Goal: Information Seeking & Learning: Learn about a topic

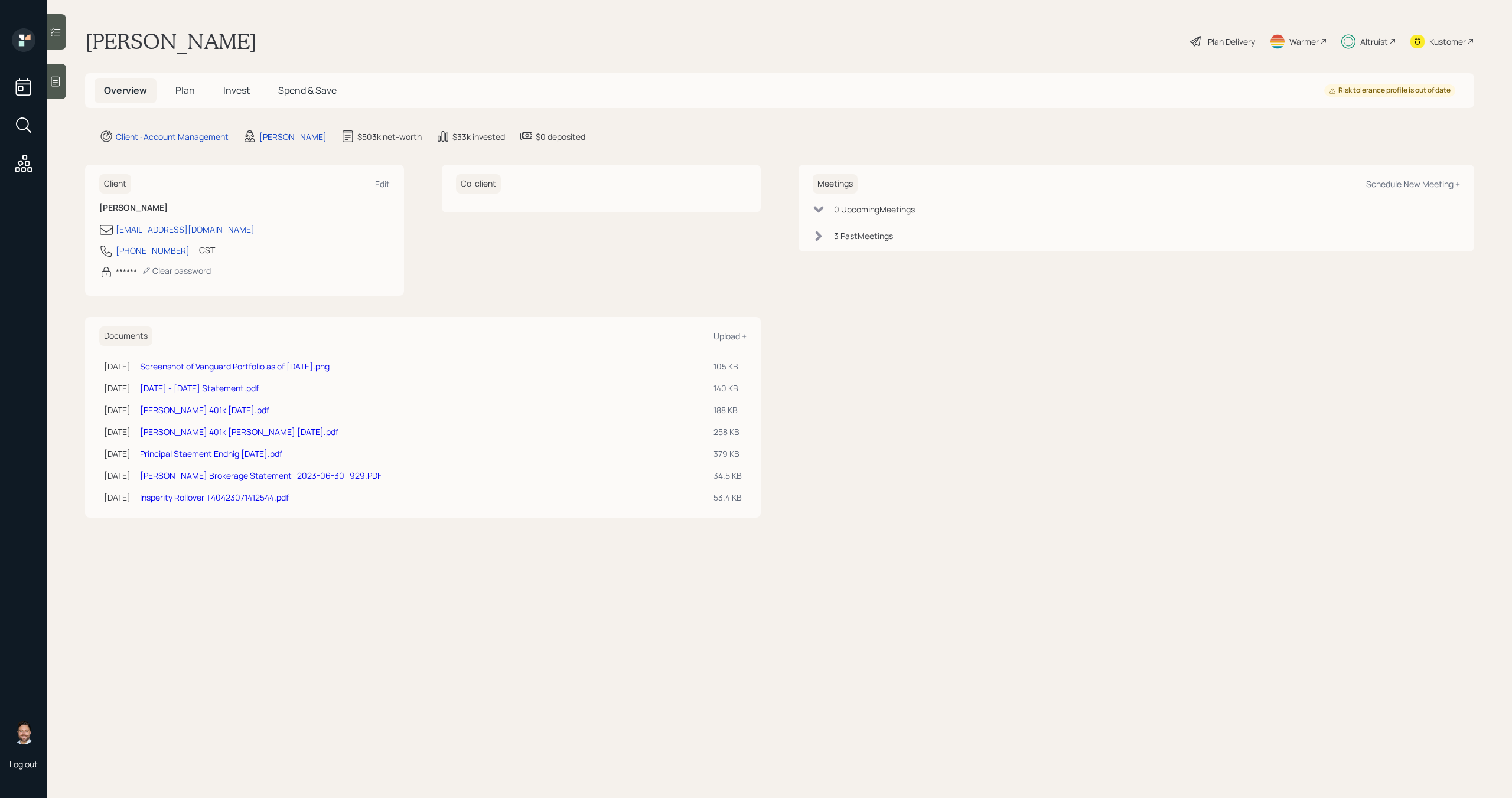
click at [193, 94] on span "Plan" at bounding box center [185, 90] width 20 height 13
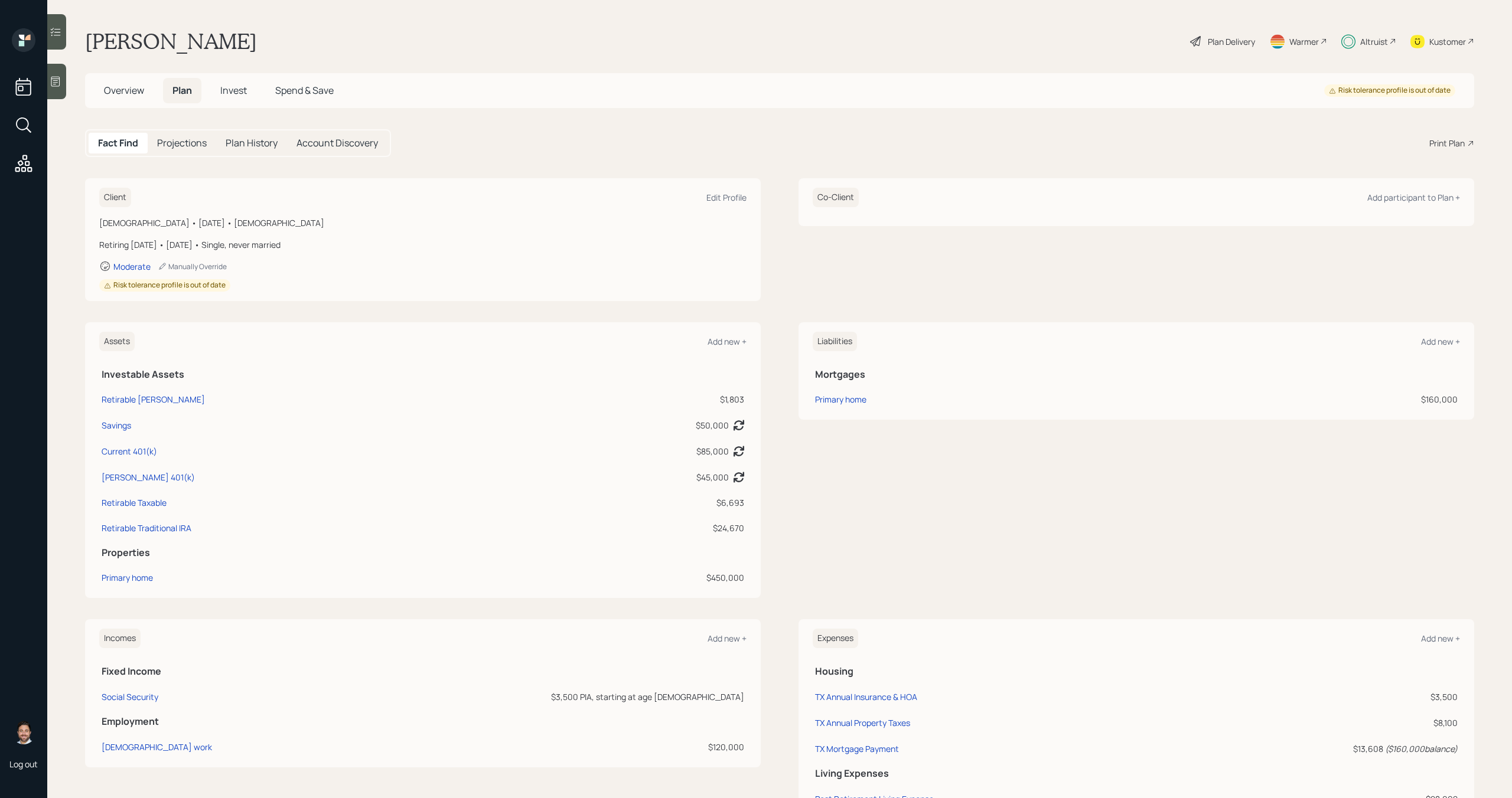
click at [249, 93] on h5 "Invest" at bounding box center [233, 90] width 45 height 25
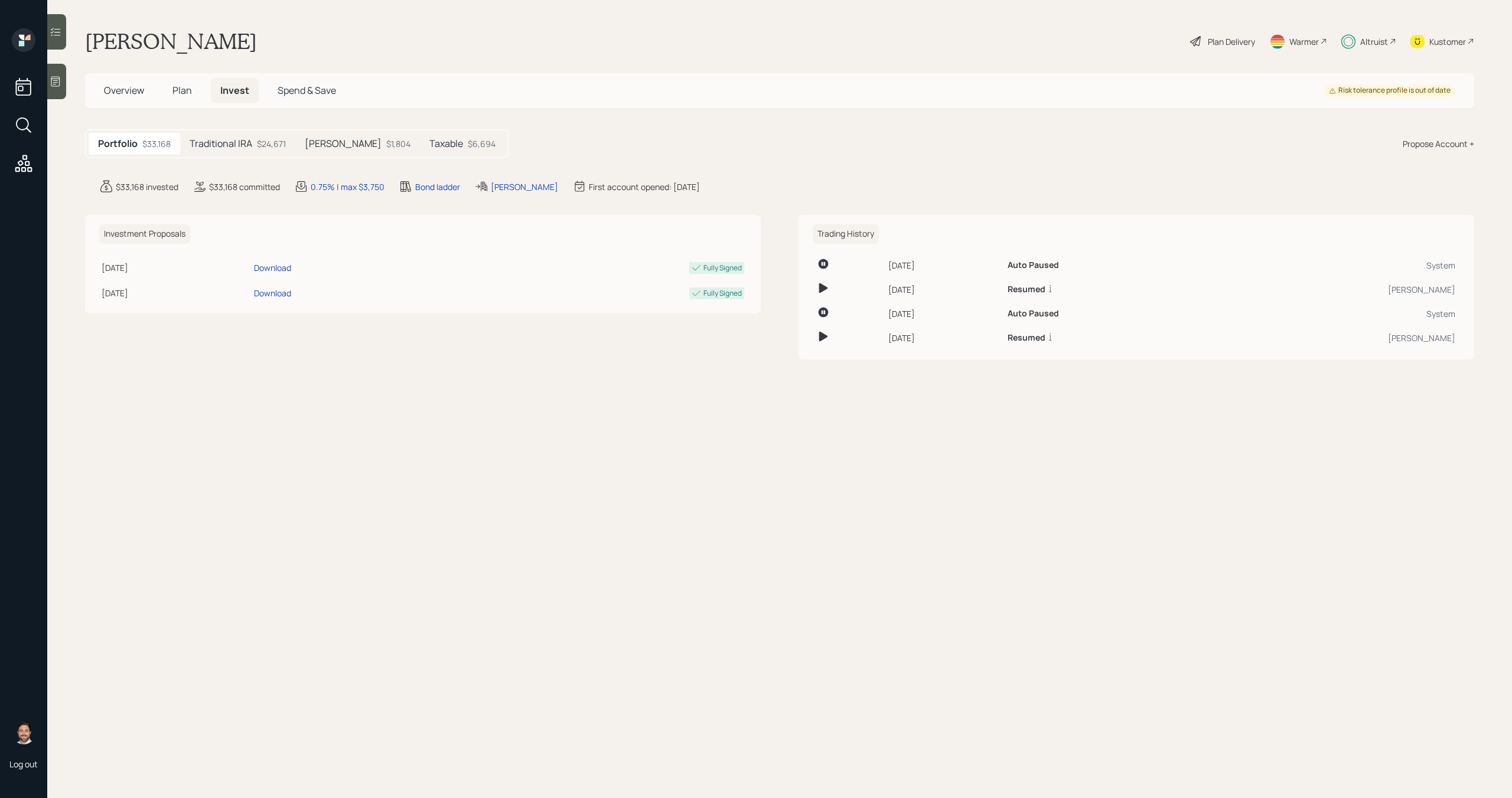
click at [246, 142] on h5 "Traditional IRA" at bounding box center [221, 144] width 62 height 11
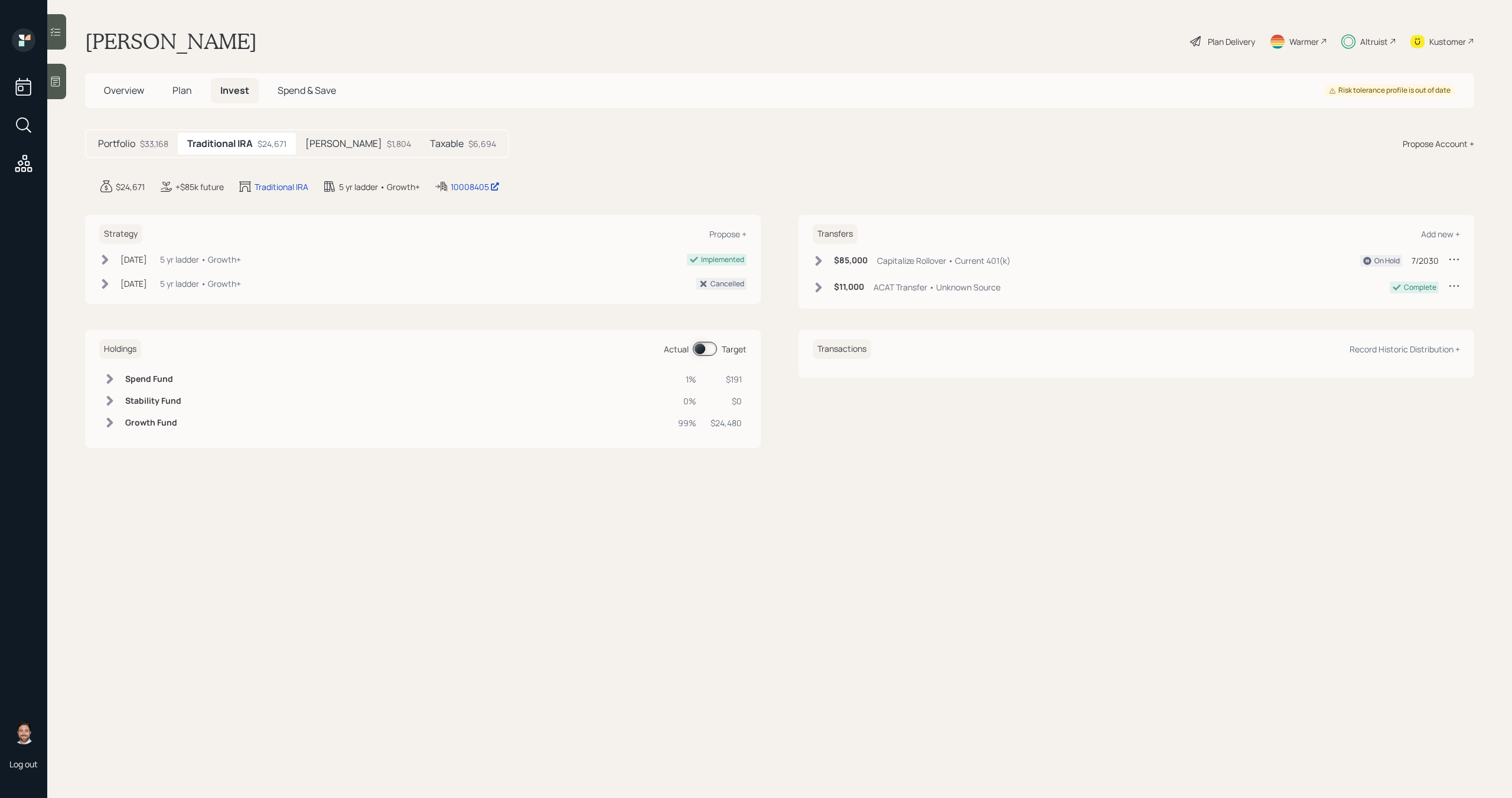
click at [387, 147] on div "$1,804" at bounding box center [399, 144] width 24 height 12
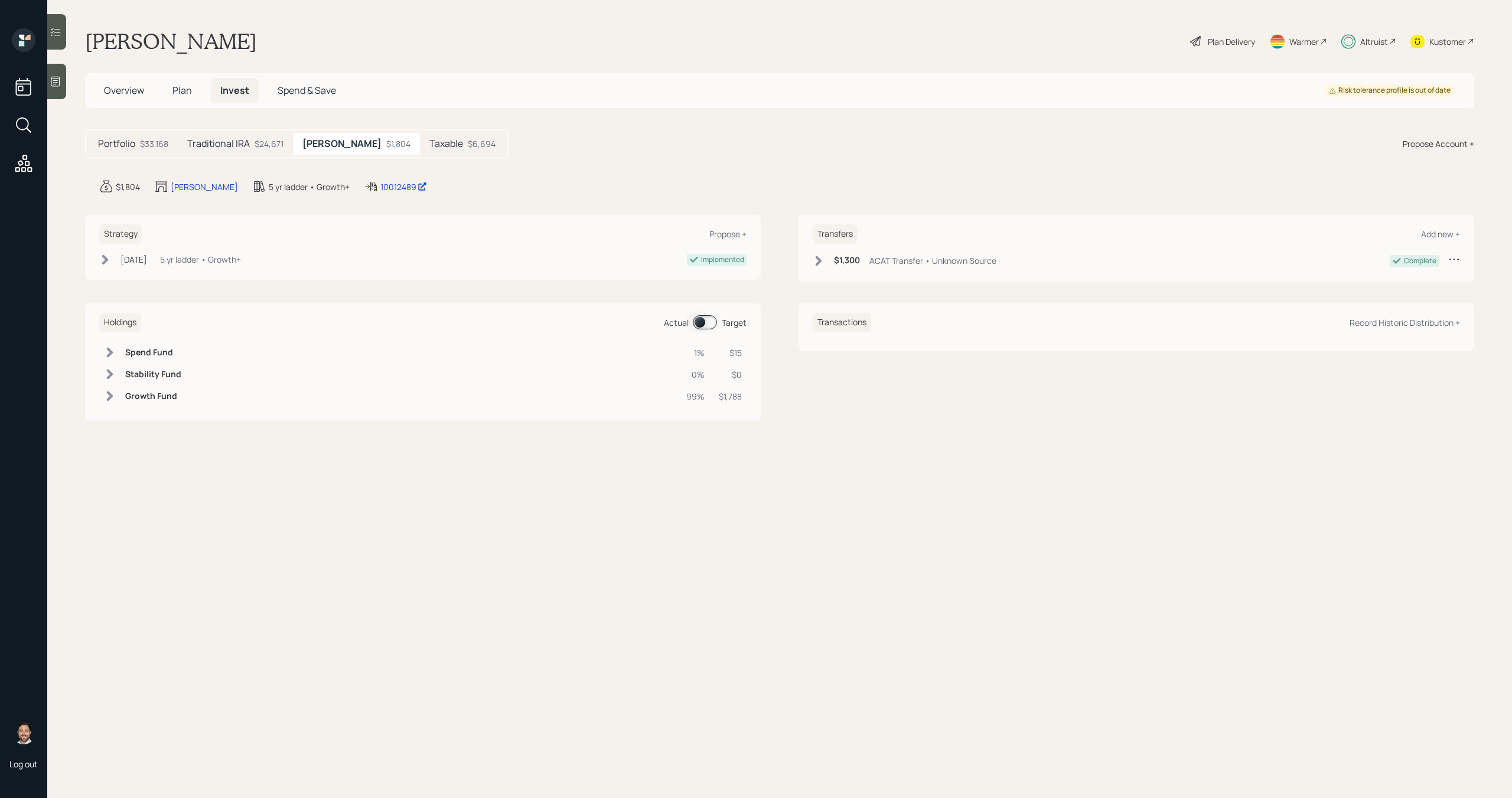
click at [429, 147] on h5 "Taxable" at bounding box center [446, 144] width 34 height 11
click at [817, 262] on icon at bounding box center [818, 261] width 12 height 12
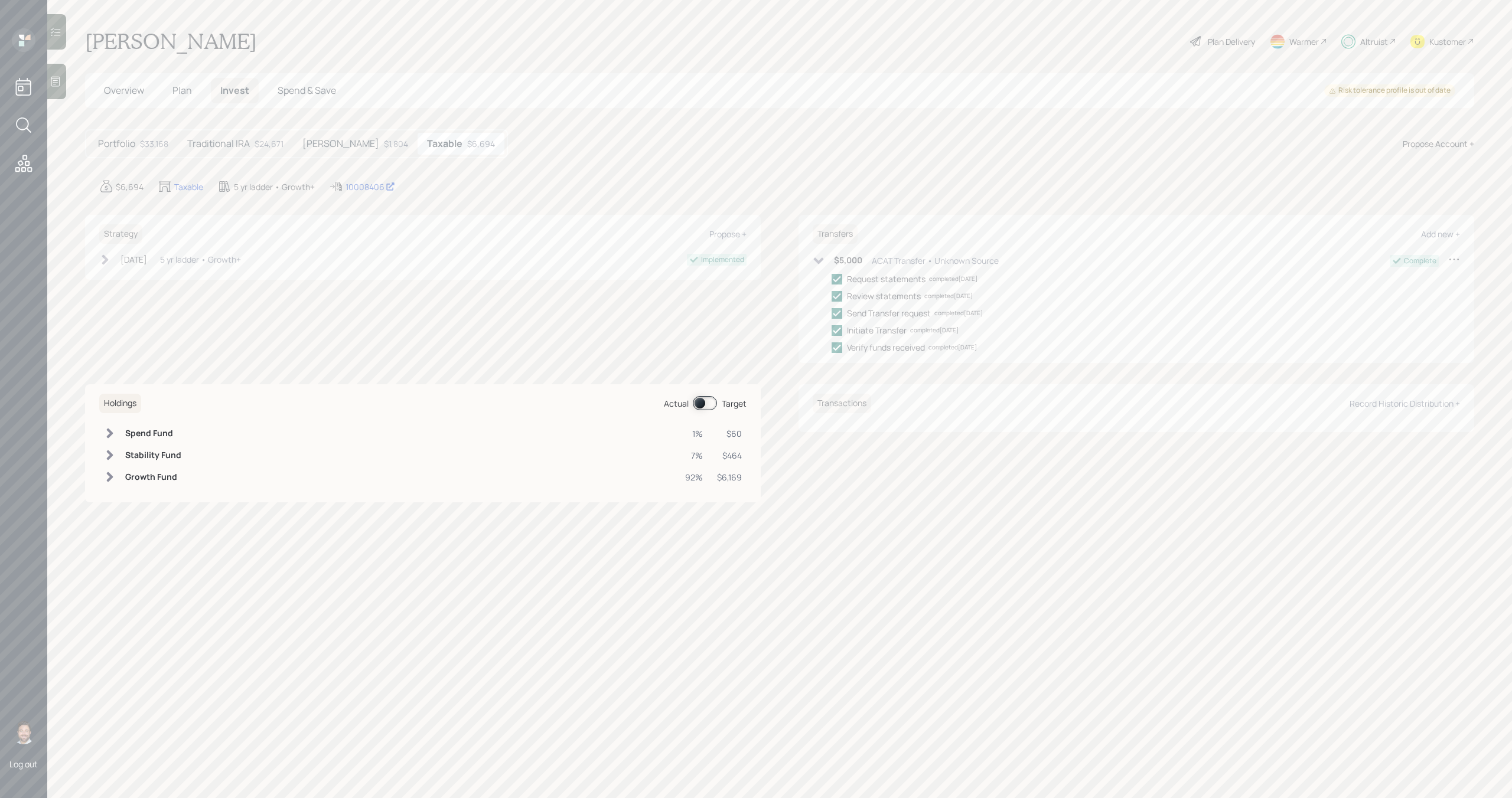
click at [817, 262] on icon at bounding box center [818, 261] width 10 height 7
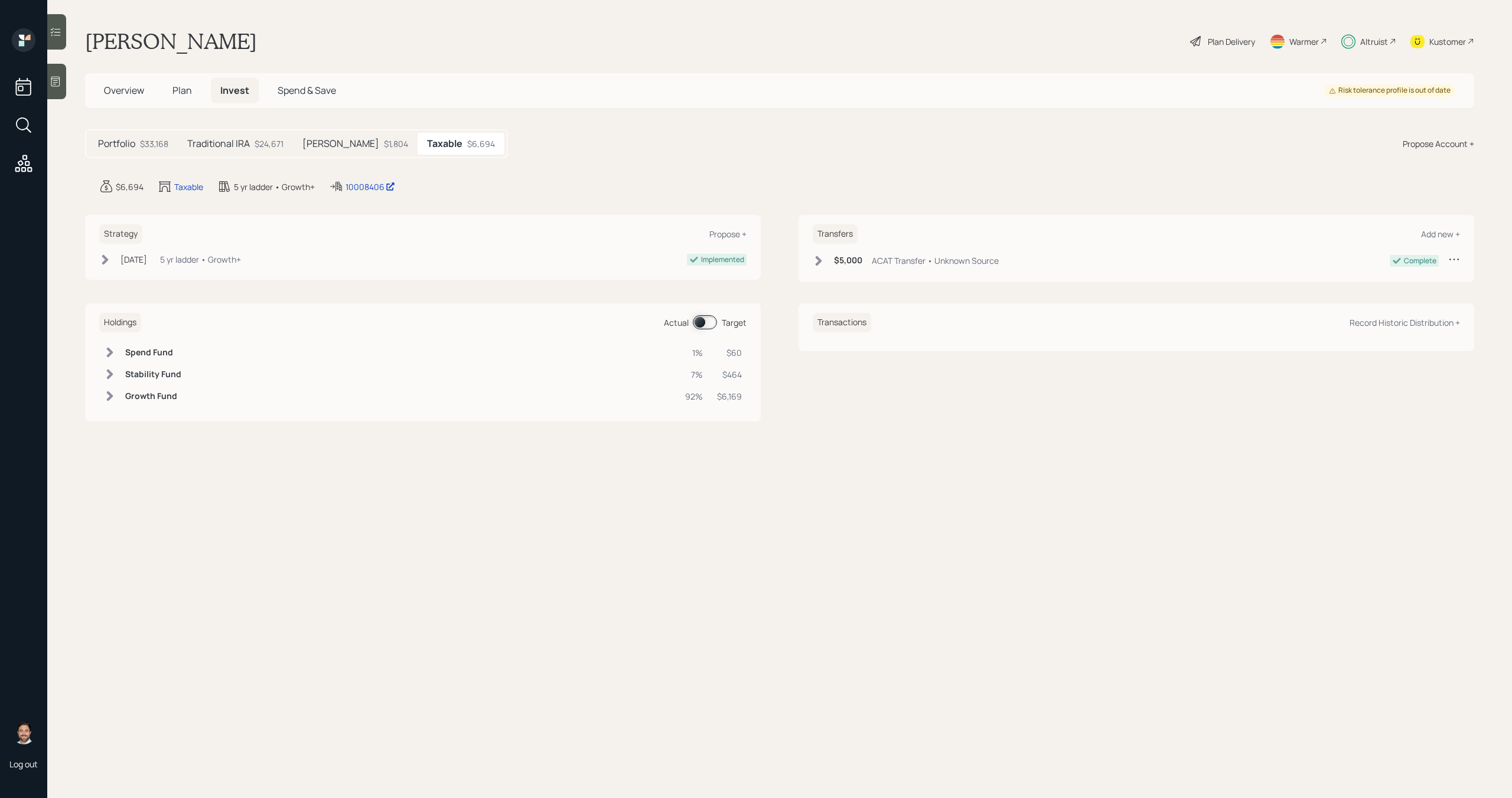
click at [105, 259] on icon at bounding box center [105, 259] width 12 height 12
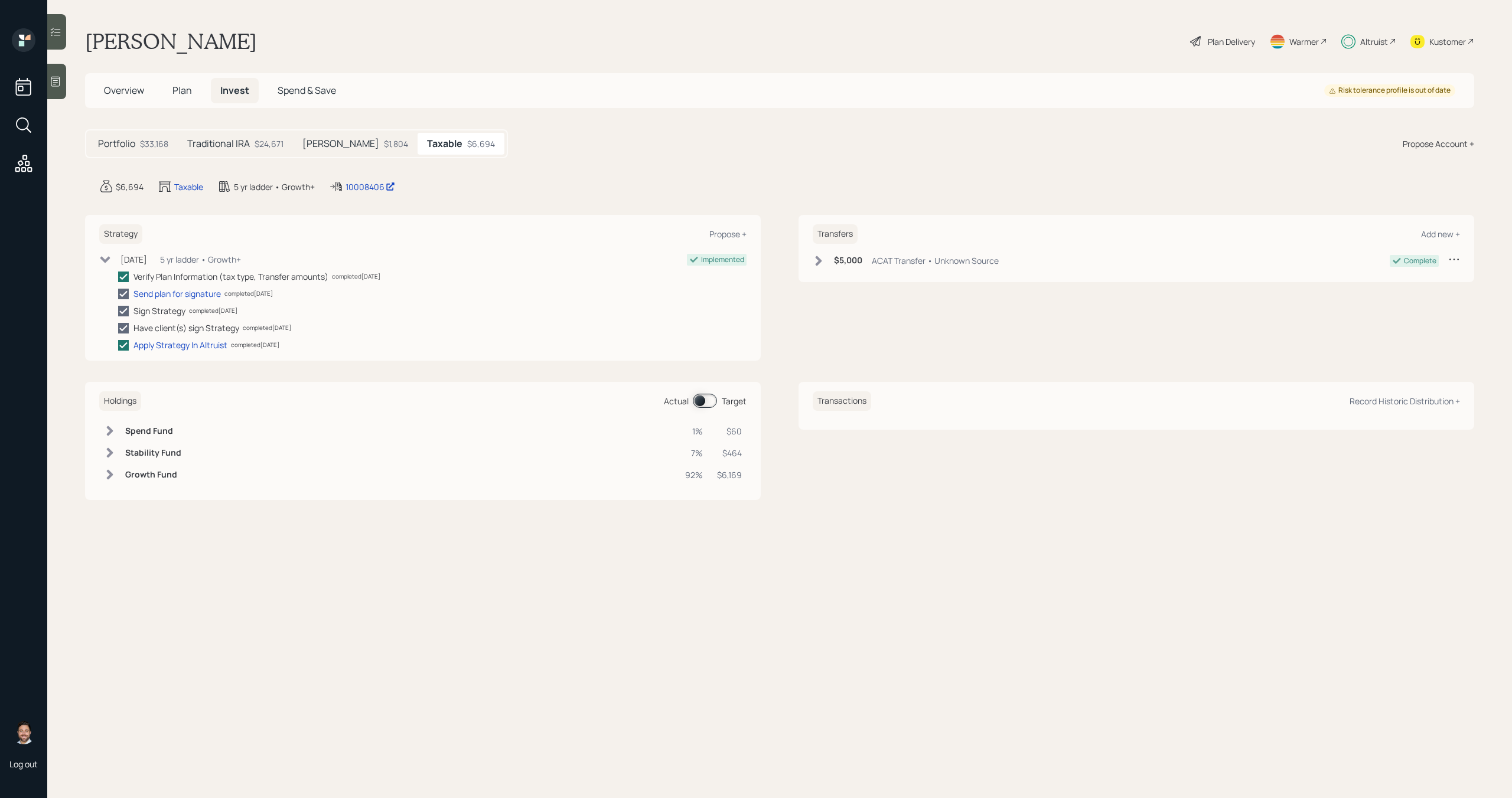
click at [105, 259] on icon at bounding box center [105, 259] width 10 height 7
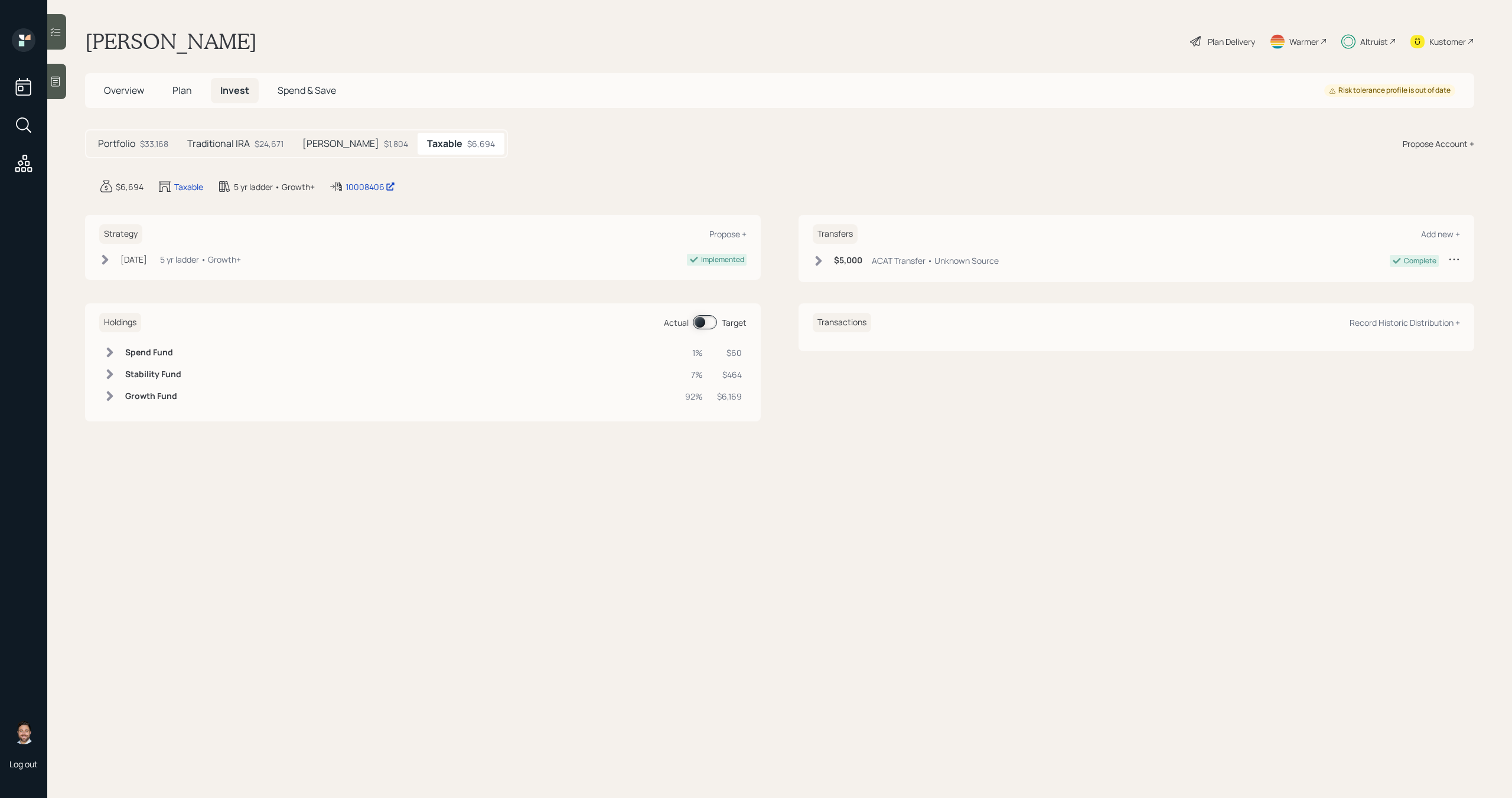
click at [123, 147] on h5 "Portfolio" at bounding box center [116, 144] width 37 height 11
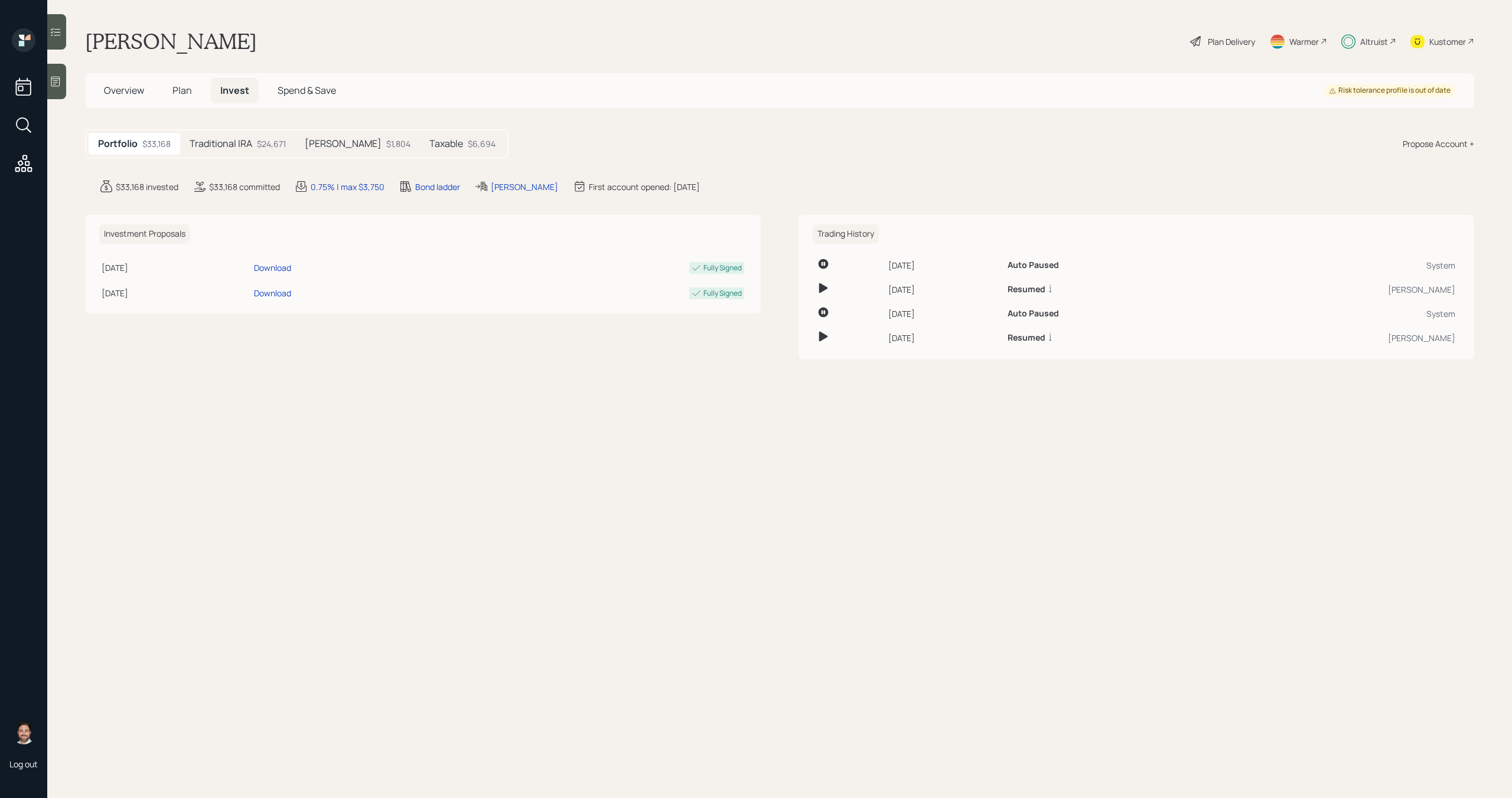
click at [130, 88] on span "Overview" at bounding box center [124, 90] width 40 height 13
